Goal: Information Seeking & Learning: Understand process/instructions

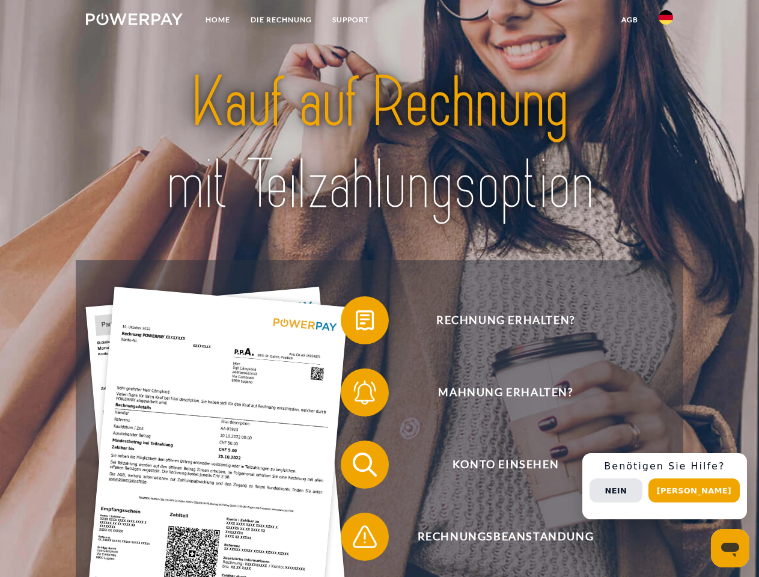
click at [134, 21] on img at bounding box center [134, 19] width 97 height 12
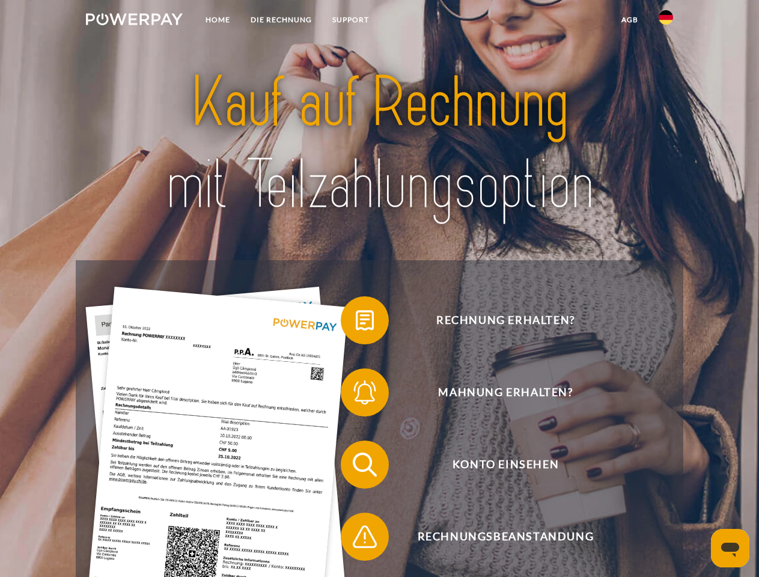
click at [666, 21] on img at bounding box center [666, 17] width 14 height 14
click at [629, 20] on link "agb" at bounding box center [629, 20] width 37 height 22
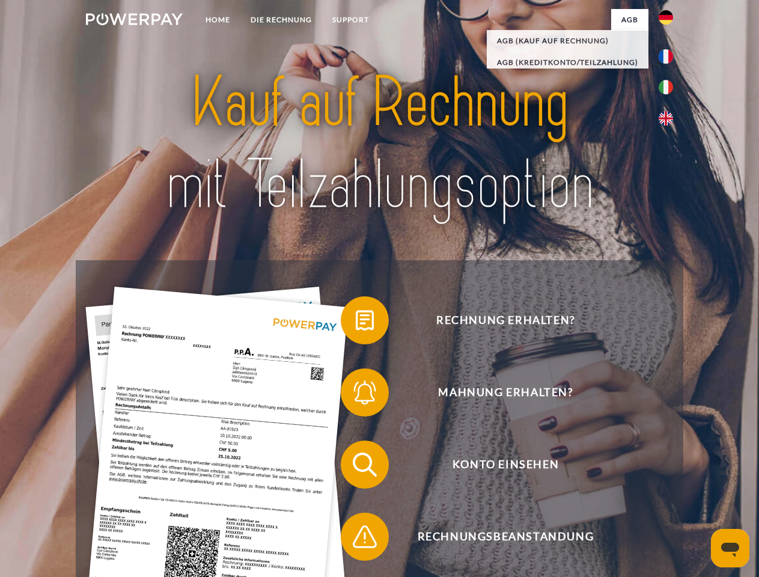
click at [356, 323] on span at bounding box center [347, 320] width 60 height 60
click at [356, 395] on span at bounding box center [347, 392] width 60 height 60
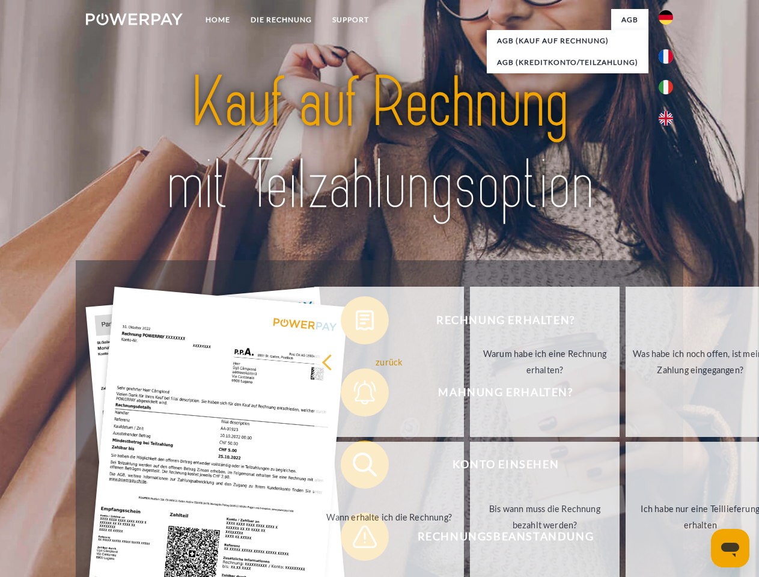
click at [470, 467] on link "Bis wann muss die Rechnung bezahlt werden?" at bounding box center [545, 517] width 150 height 150
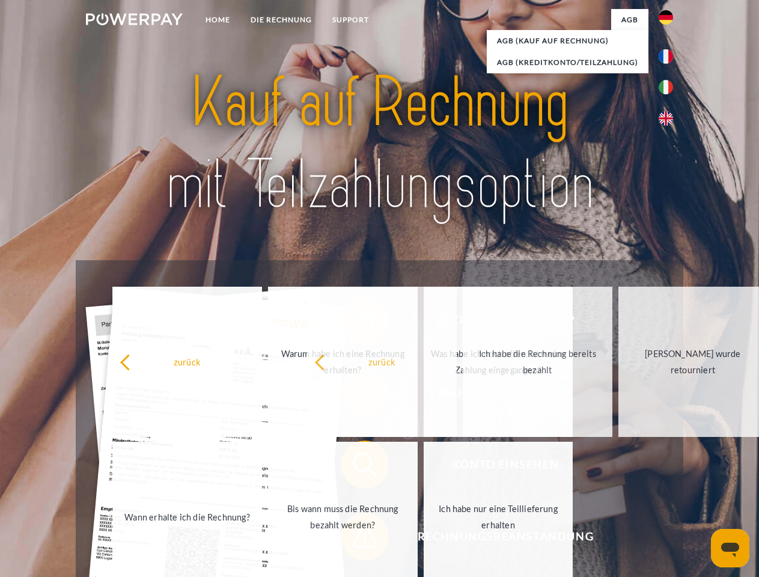
click at [356, 539] on span at bounding box center [347, 537] width 60 height 60
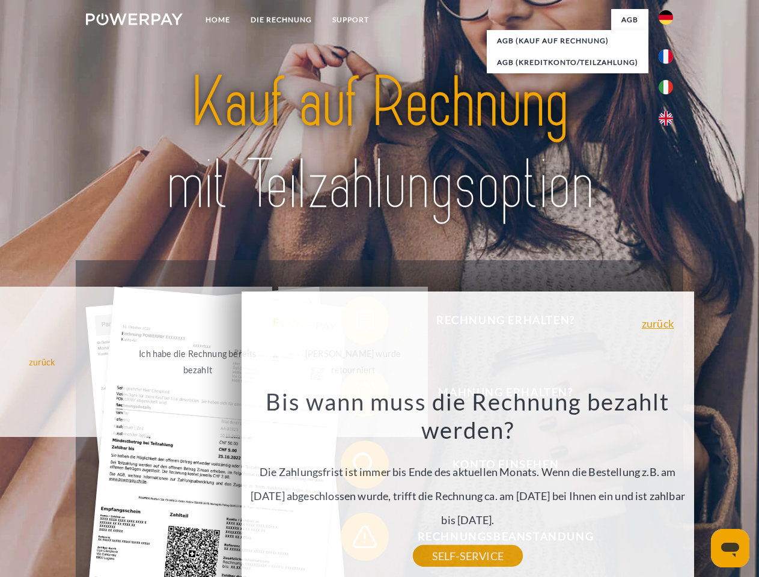
click at [669, 486] on div "Rechnung erhalten? Mahnung erhalten? Konto einsehen" at bounding box center [379, 500] width 607 height 481
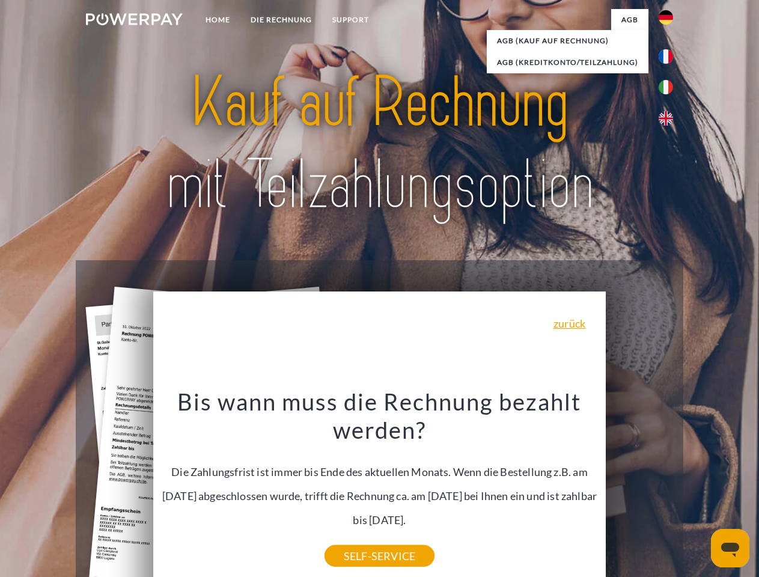
click at [640, 489] on span "Konto einsehen" at bounding box center [505, 465] width 295 height 48
click at [698, 490] on header "Home DIE RECHNUNG SUPPORT" at bounding box center [379, 415] width 759 height 830
